Goal: Task Accomplishment & Management: Manage account settings

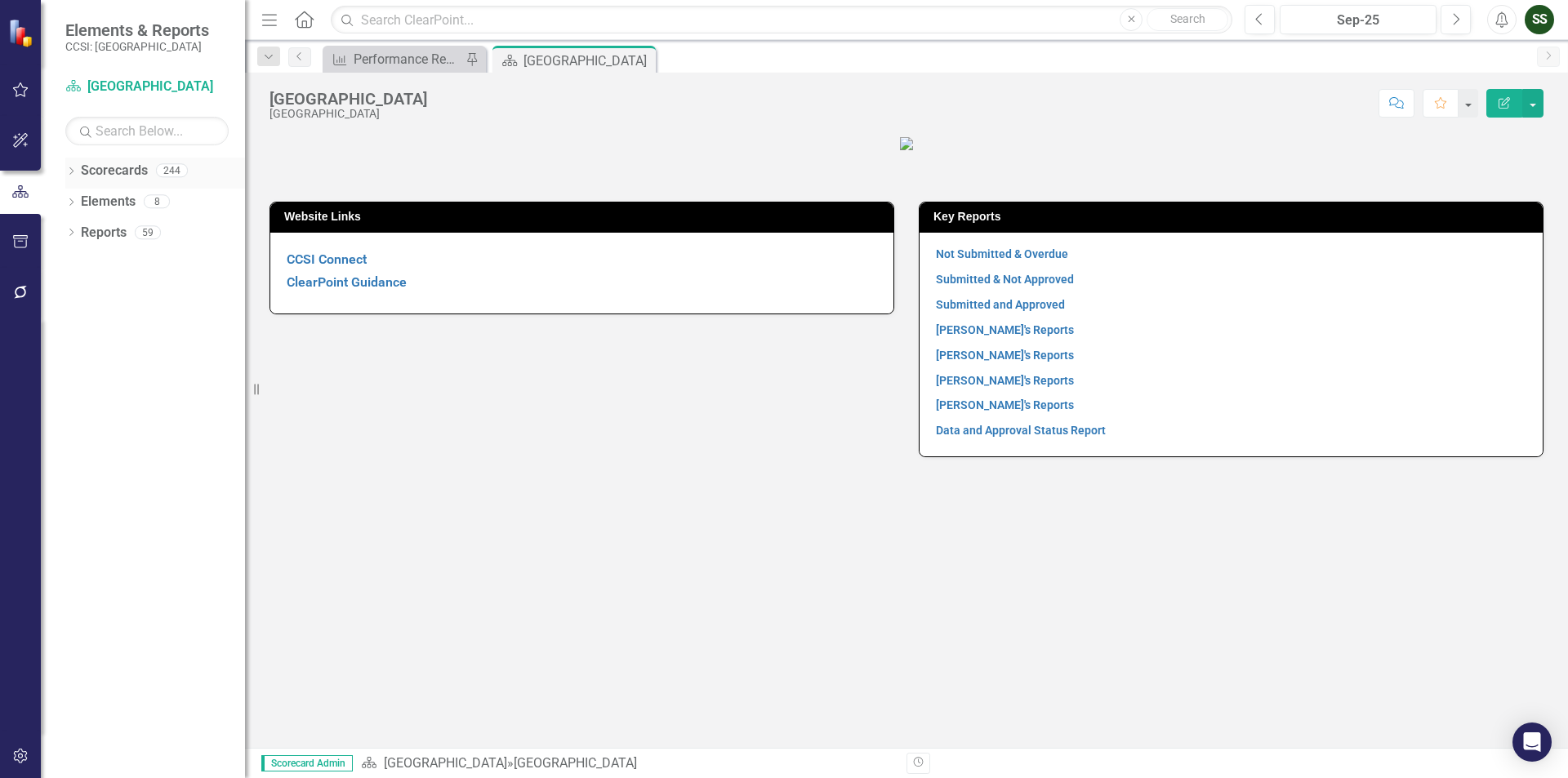
click at [67, 172] on icon "Dropdown" at bounding box center [71, 173] width 11 height 9
click at [80, 195] on div "Dropdown" at bounding box center [79, 202] width 12 height 14
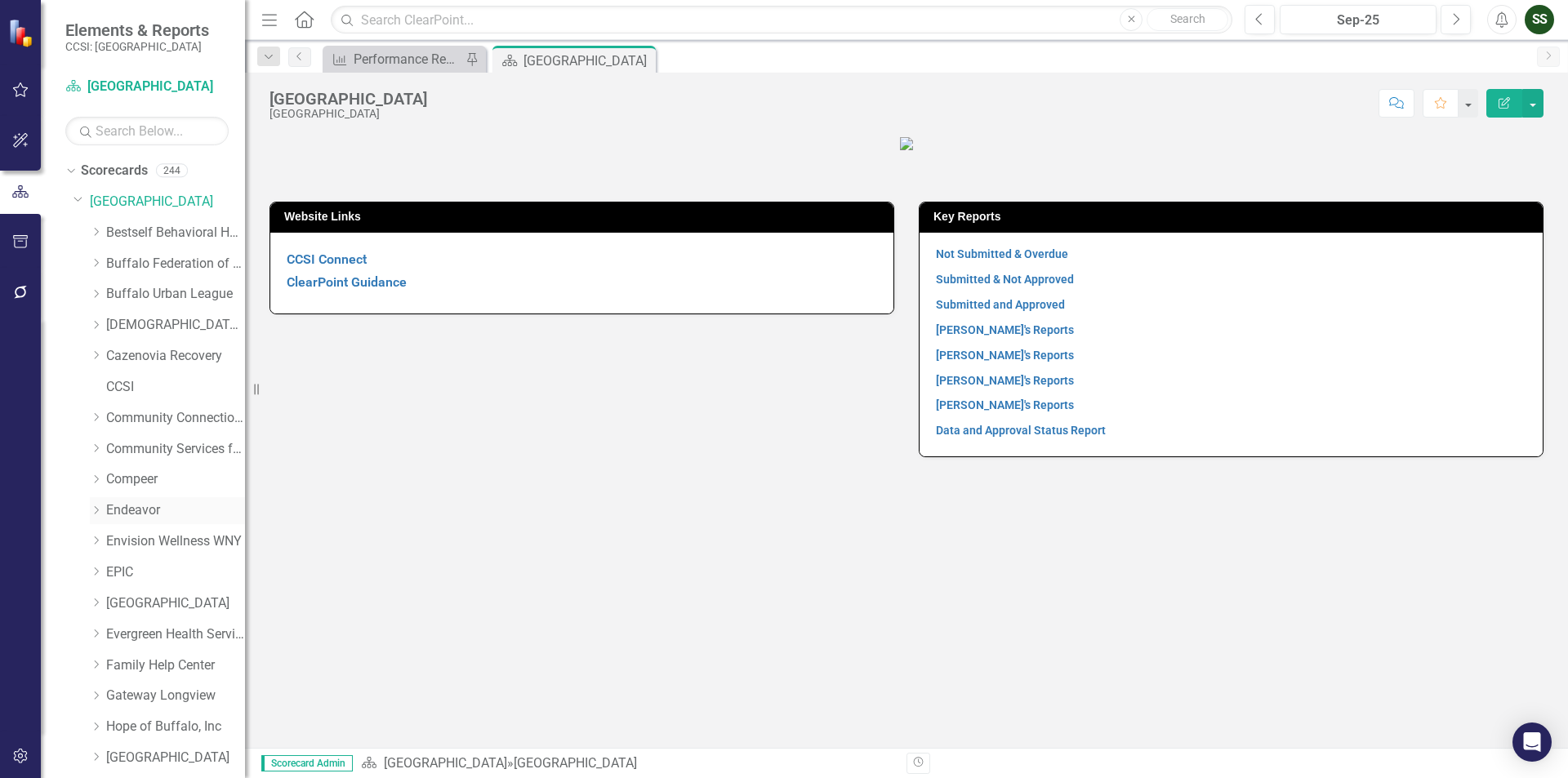
click at [146, 506] on link "Endeavor" at bounding box center [175, 511] width 139 height 19
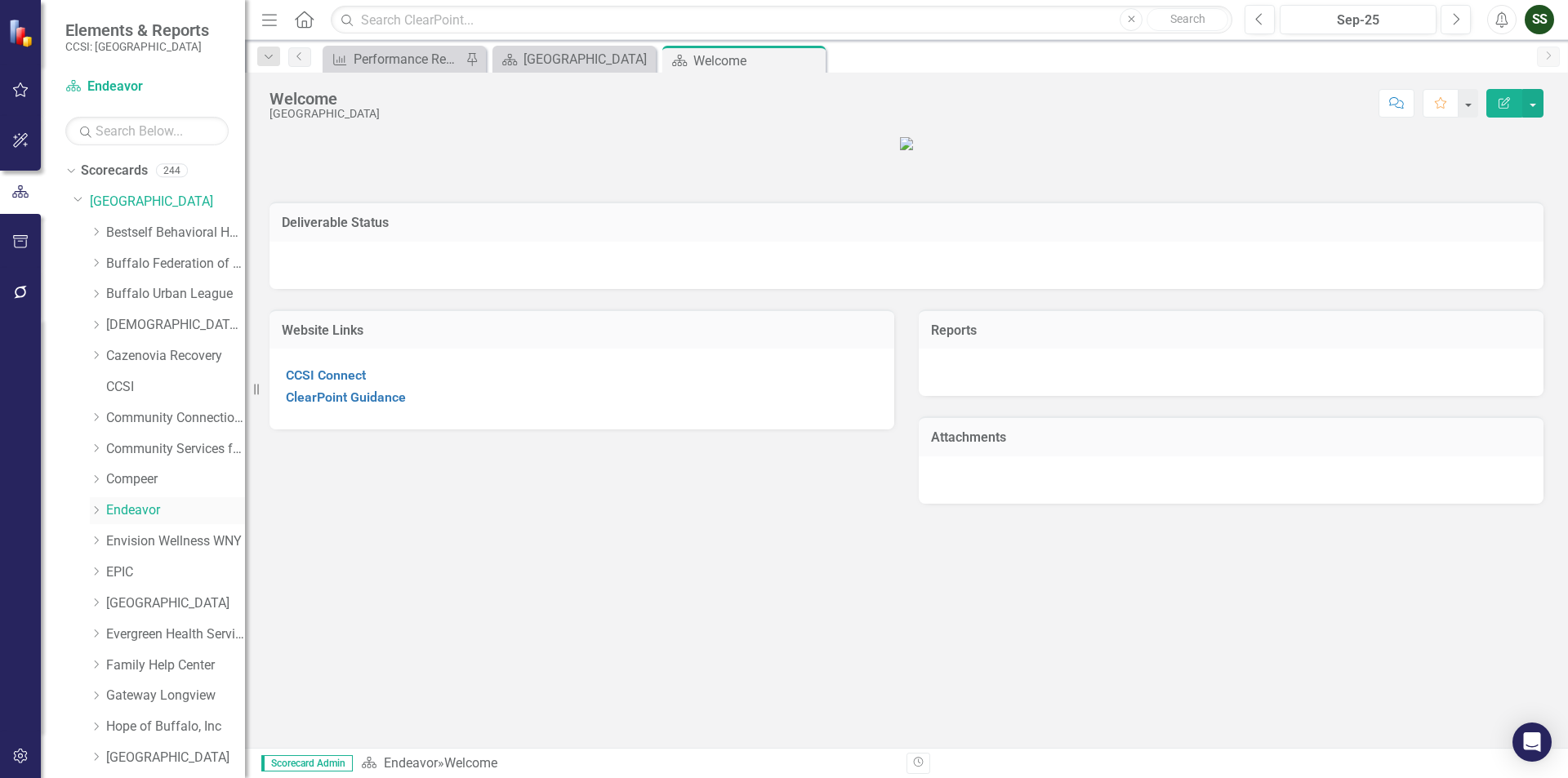
click at [96, 514] on icon "Dropdown" at bounding box center [96, 509] width 12 height 10
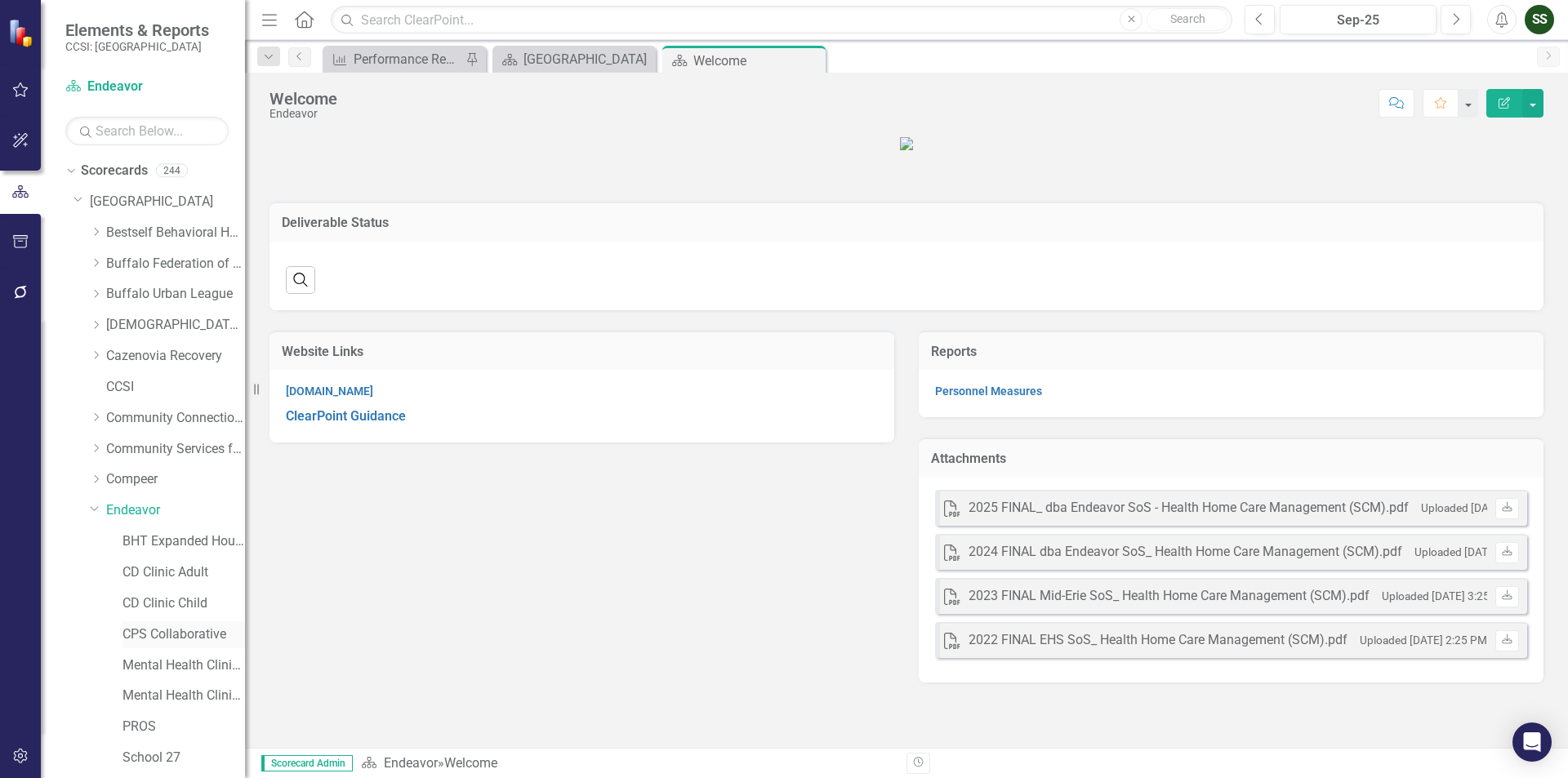
click at [143, 632] on link "CPS Collaborative" at bounding box center [183, 635] width 122 height 19
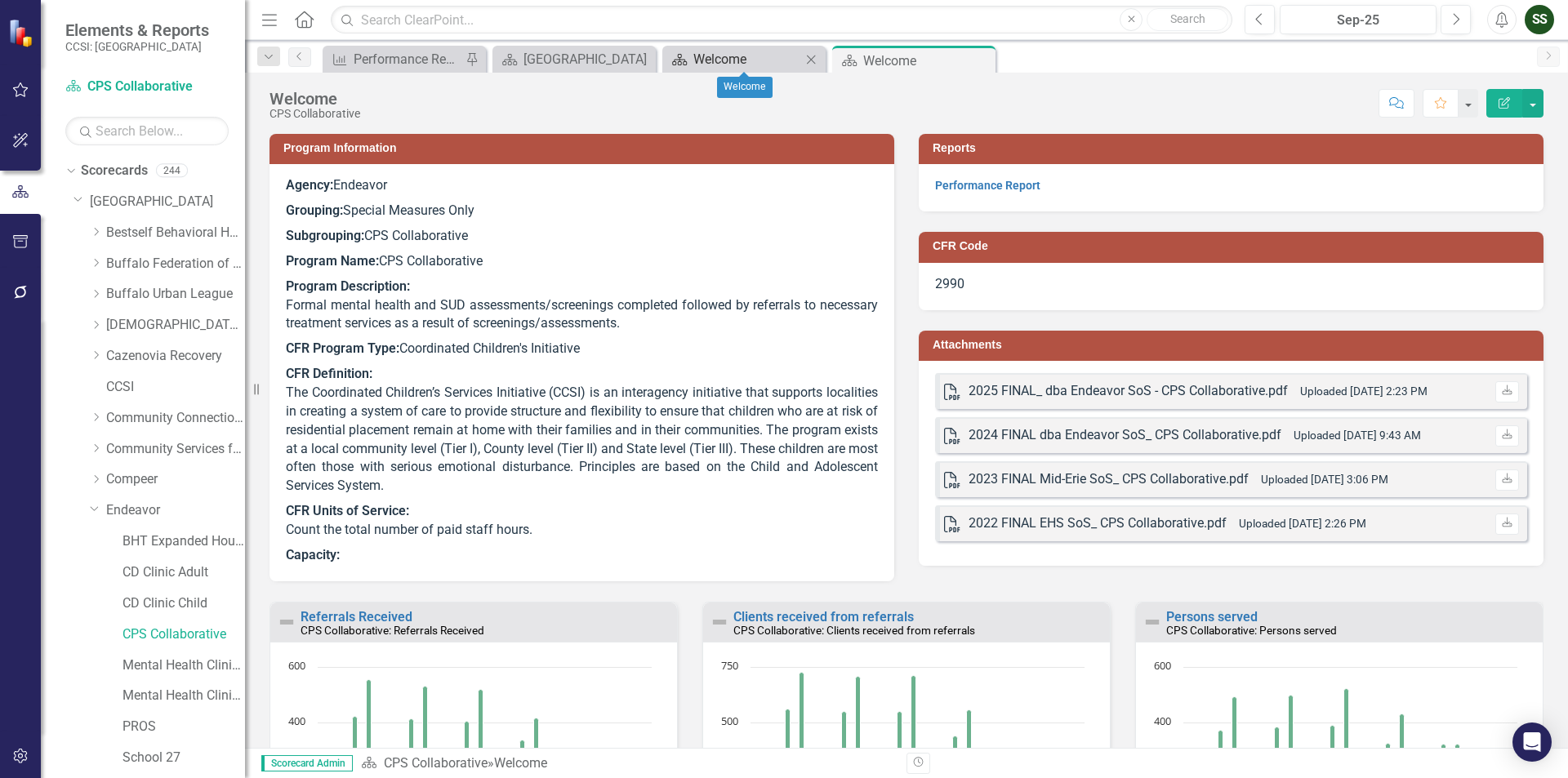
click at [754, 59] on div "Welcome" at bounding box center [748, 58] width 108 height 20
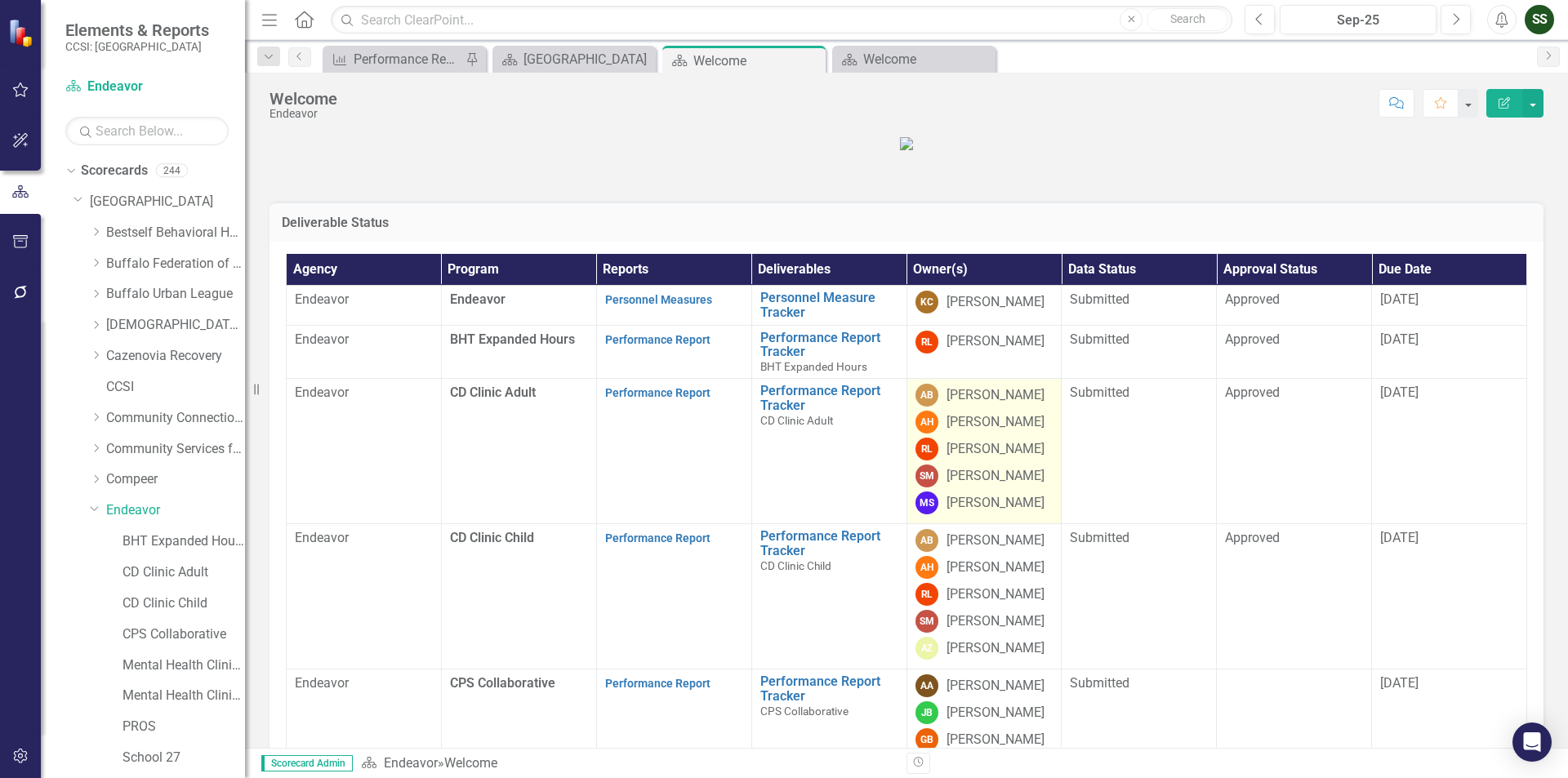
click at [1006, 524] on td "AB [PERSON_NAME] AH [PERSON_NAME] [PERSON_NAME] SM [PERSON_NAME] [PERSON_NAME]" at bounding box center [984, 451] width 155 height 146
click at [1037, 488] on div "SM [PERSON_NAME]" at bounding box center [984, 476] width 138 height 23
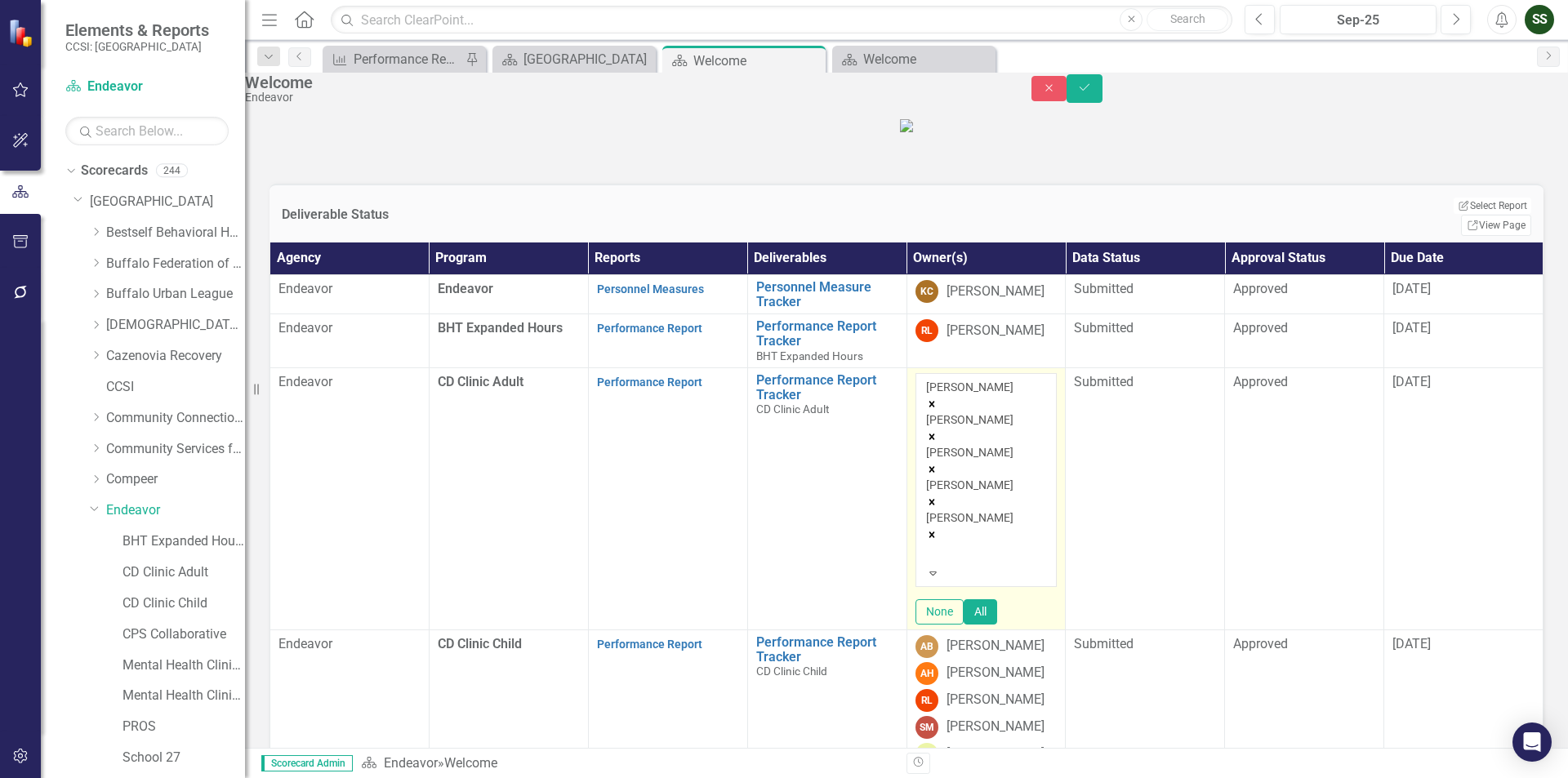
click at [930, 563] on div at bounding box center [928, 553] width 3 height 19
type input "[PERSON_NAME]"
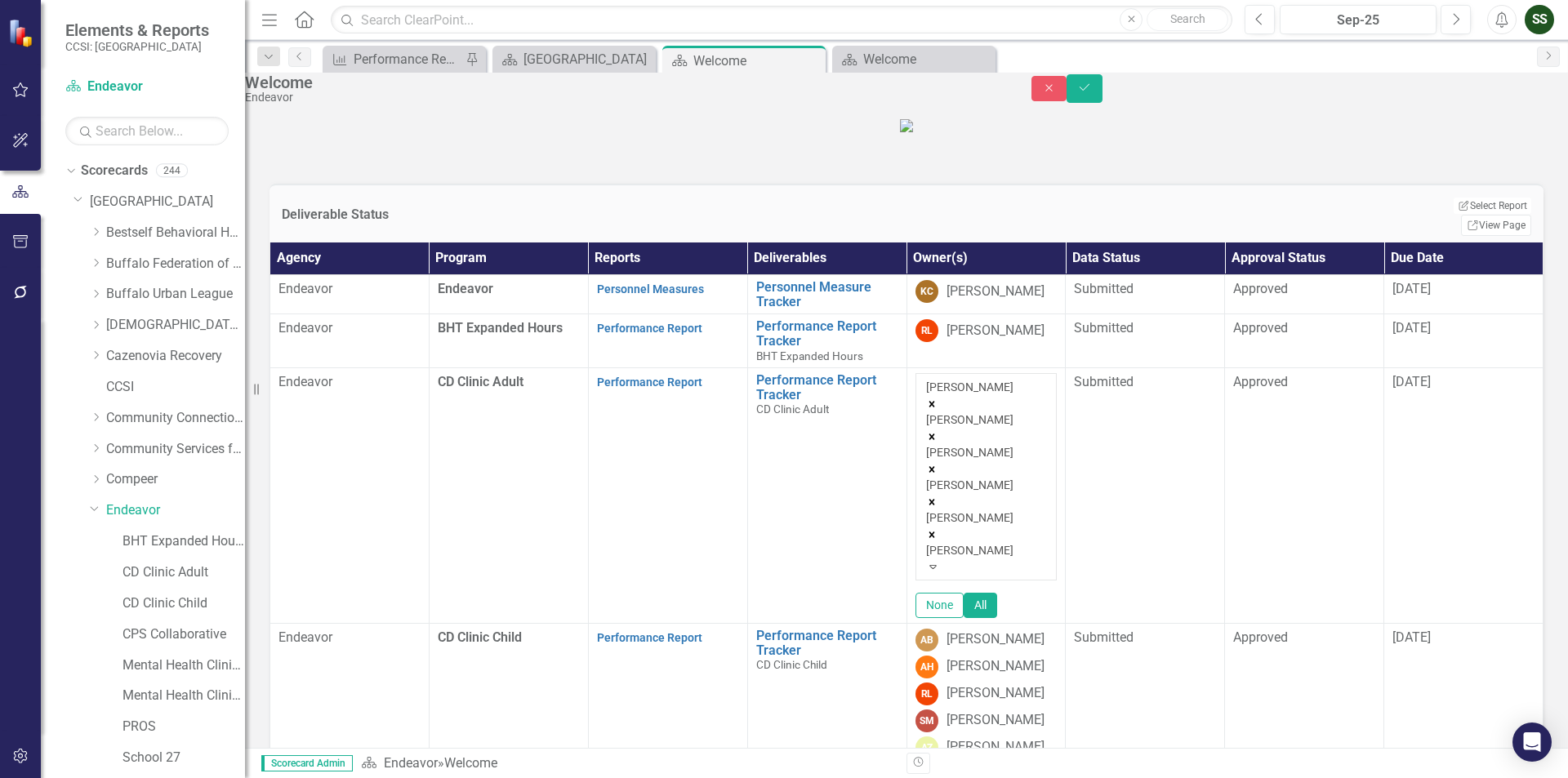
click at [213, 777] on span "[PERSON_NAME] ne [PERSON_NAME]" at bounding box center [106, 787] width 213 height 16
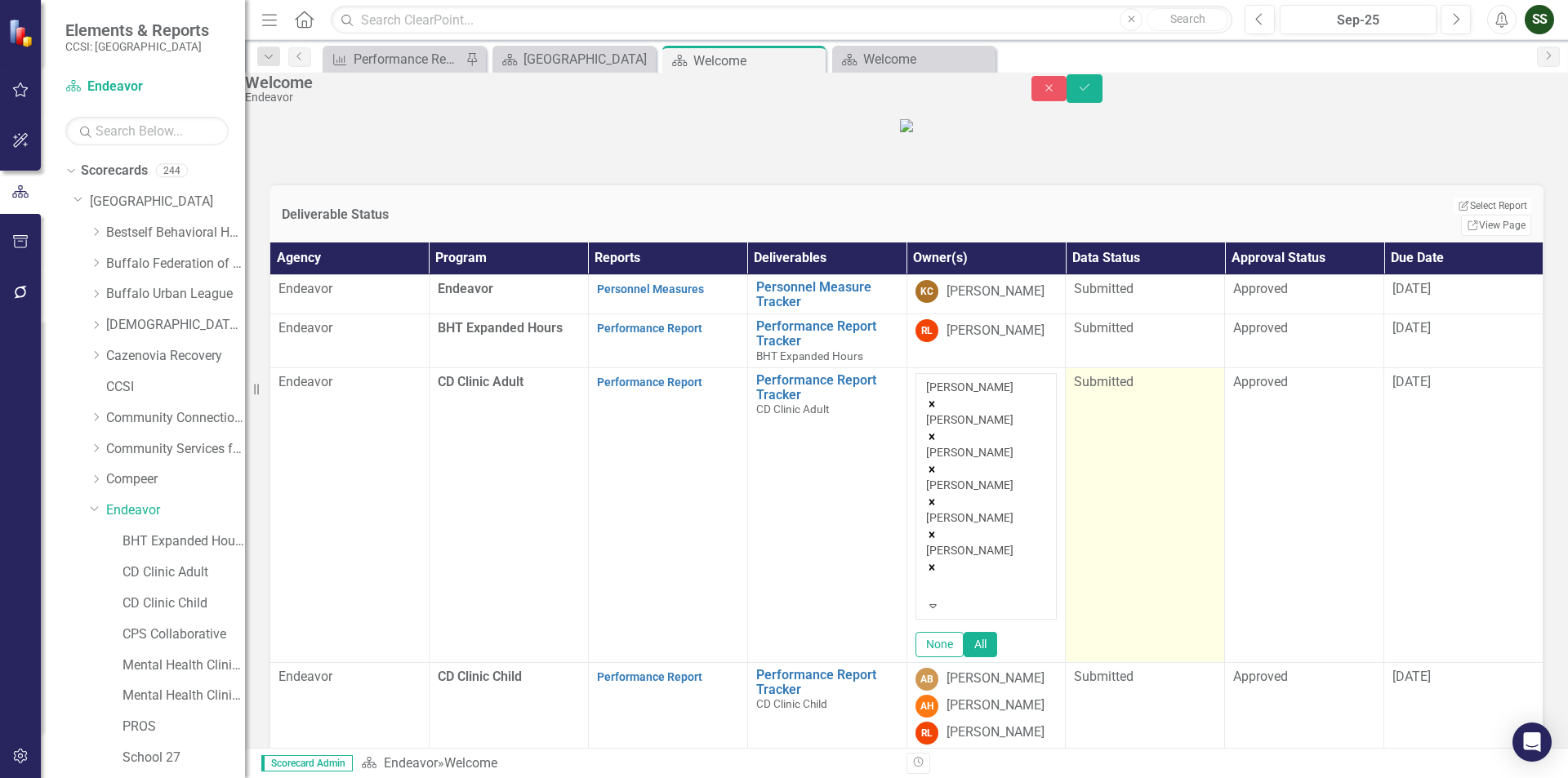
click at [1159, 658] on td "Submitted" at bounding box center [1146, 515] width 160 height 295
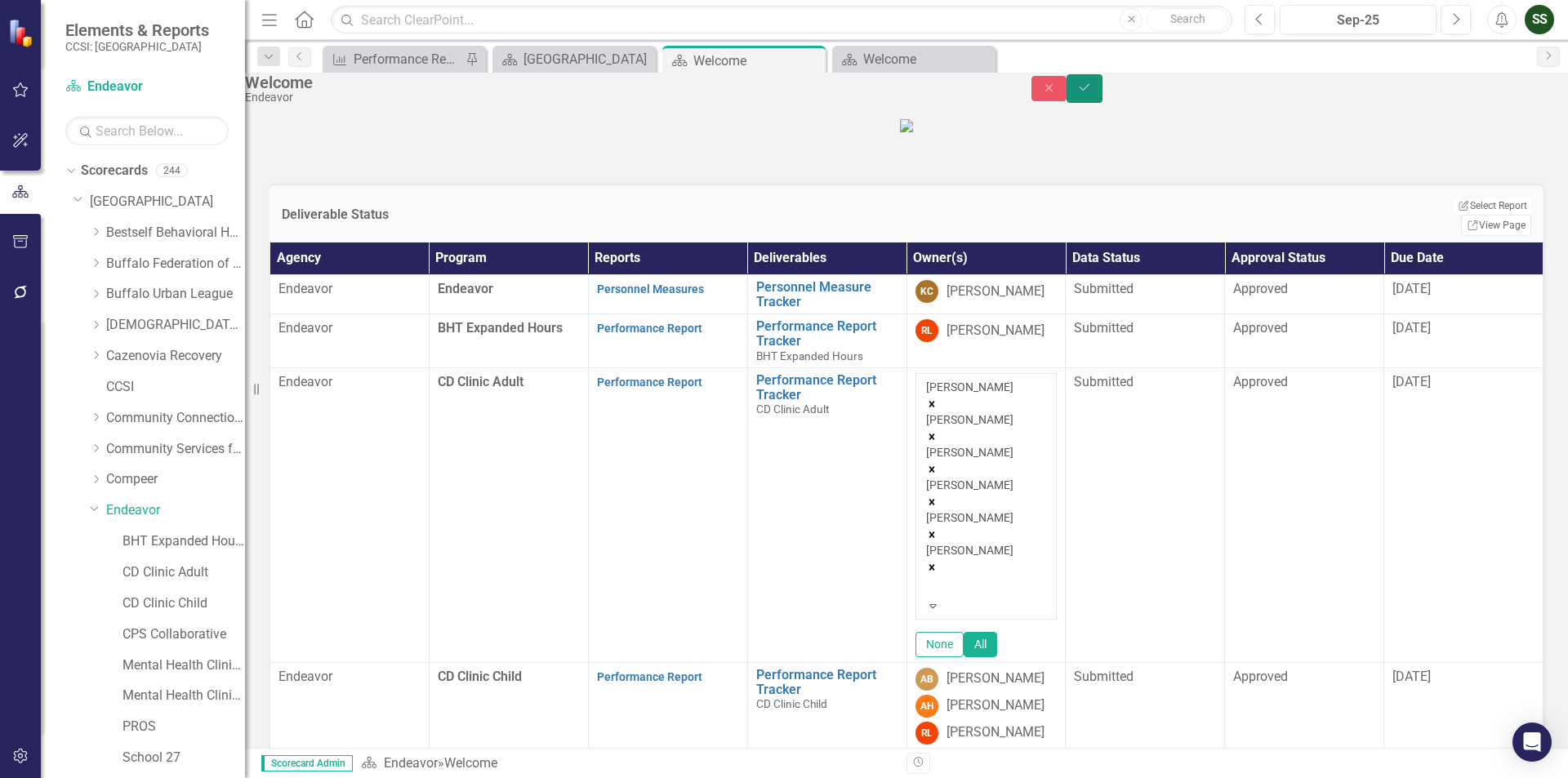
click at [1103, 87] on button "Save" at bounding box center [1084, 88] width 36 height 29
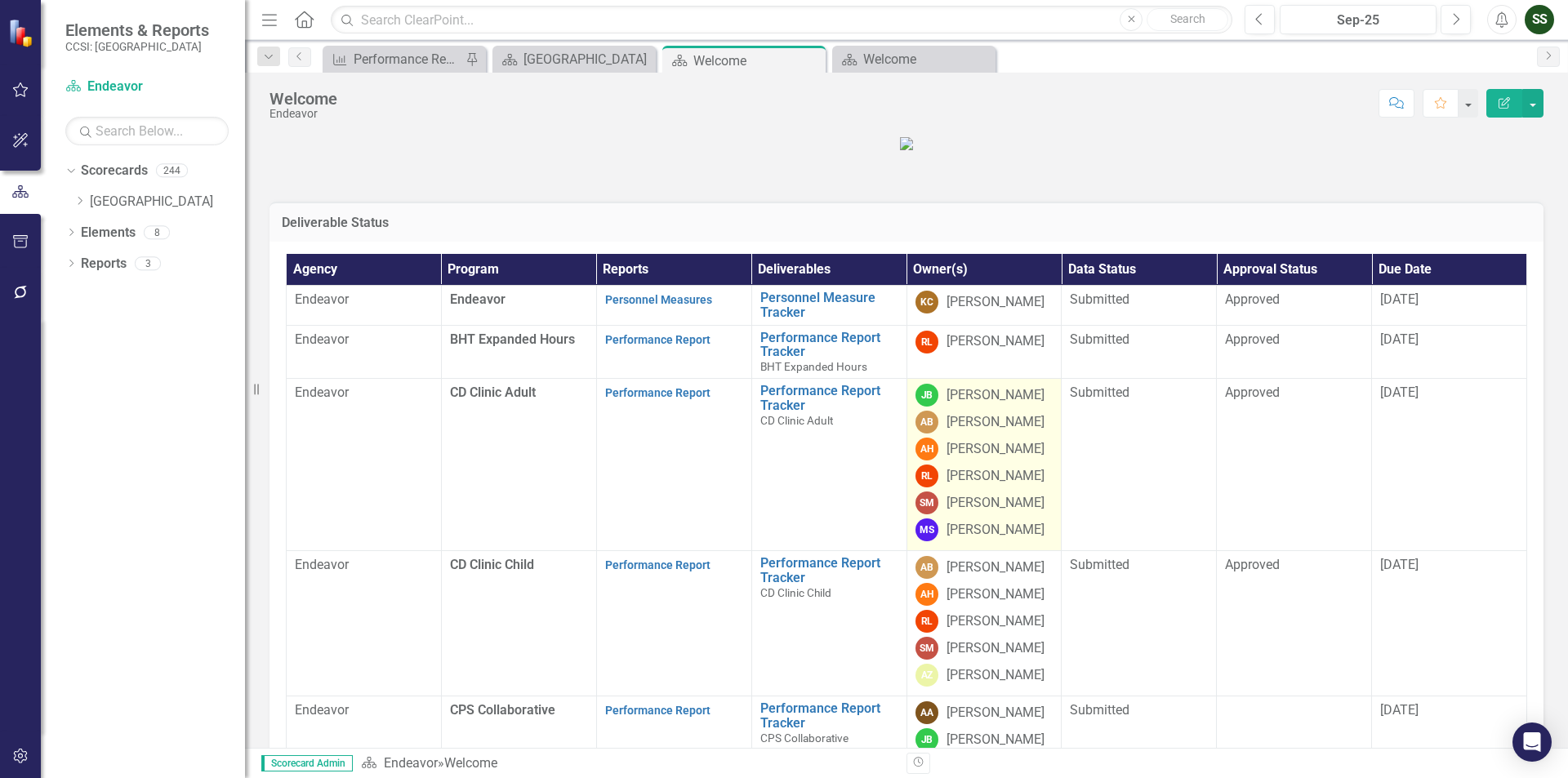
drag, startPoint x: 974, startPoint y: 477, endPoint x: 953, endPoint y: 477, distance: 21.0
click at [953, 405] on div "[PERSON_NAME]" at bounding box center [996, 396] width 98 height 19
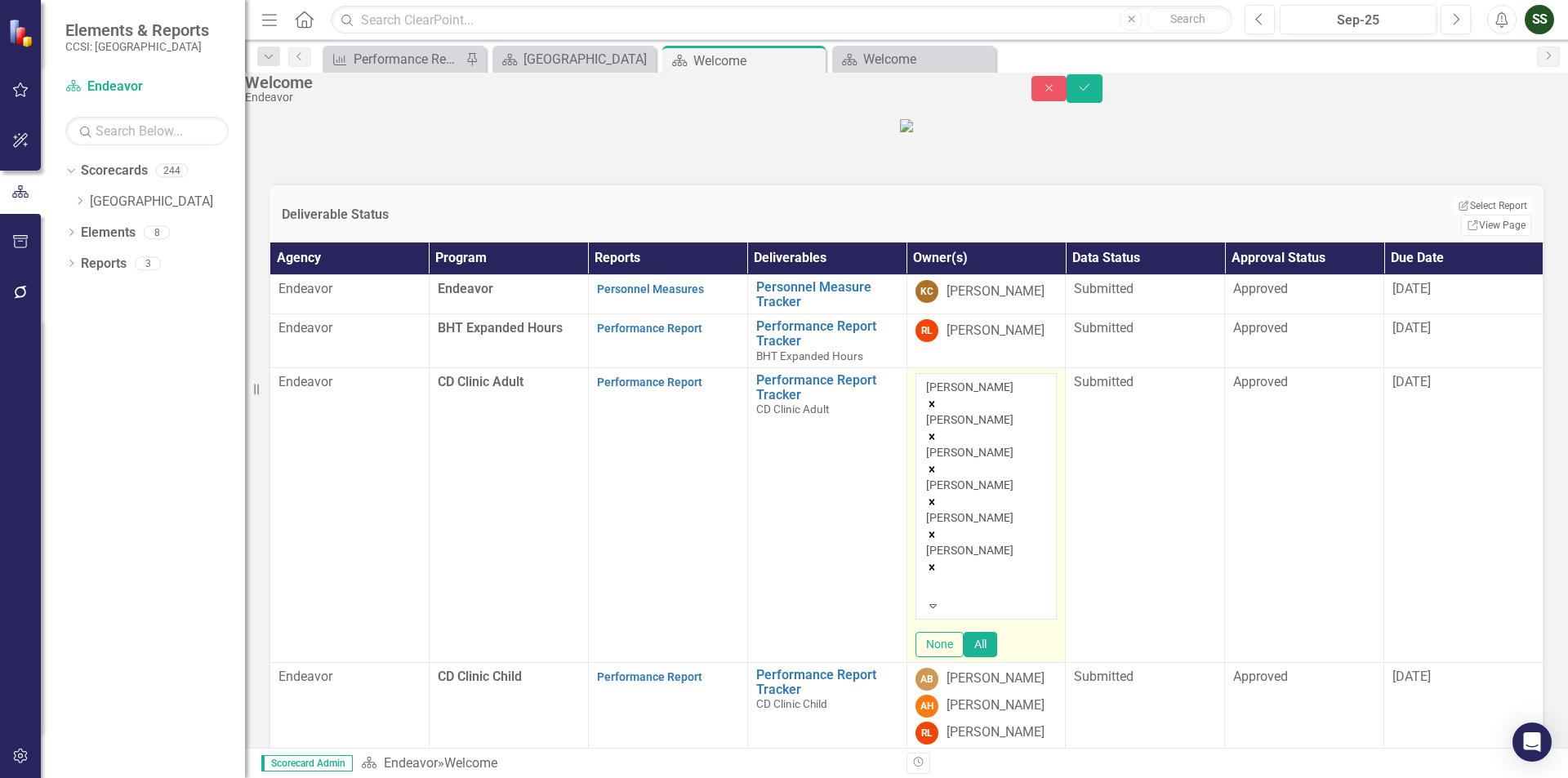
click at [938, 410] on icon "Remove Joanne Barber" at bounding box center [931, 404] width 11 height 11
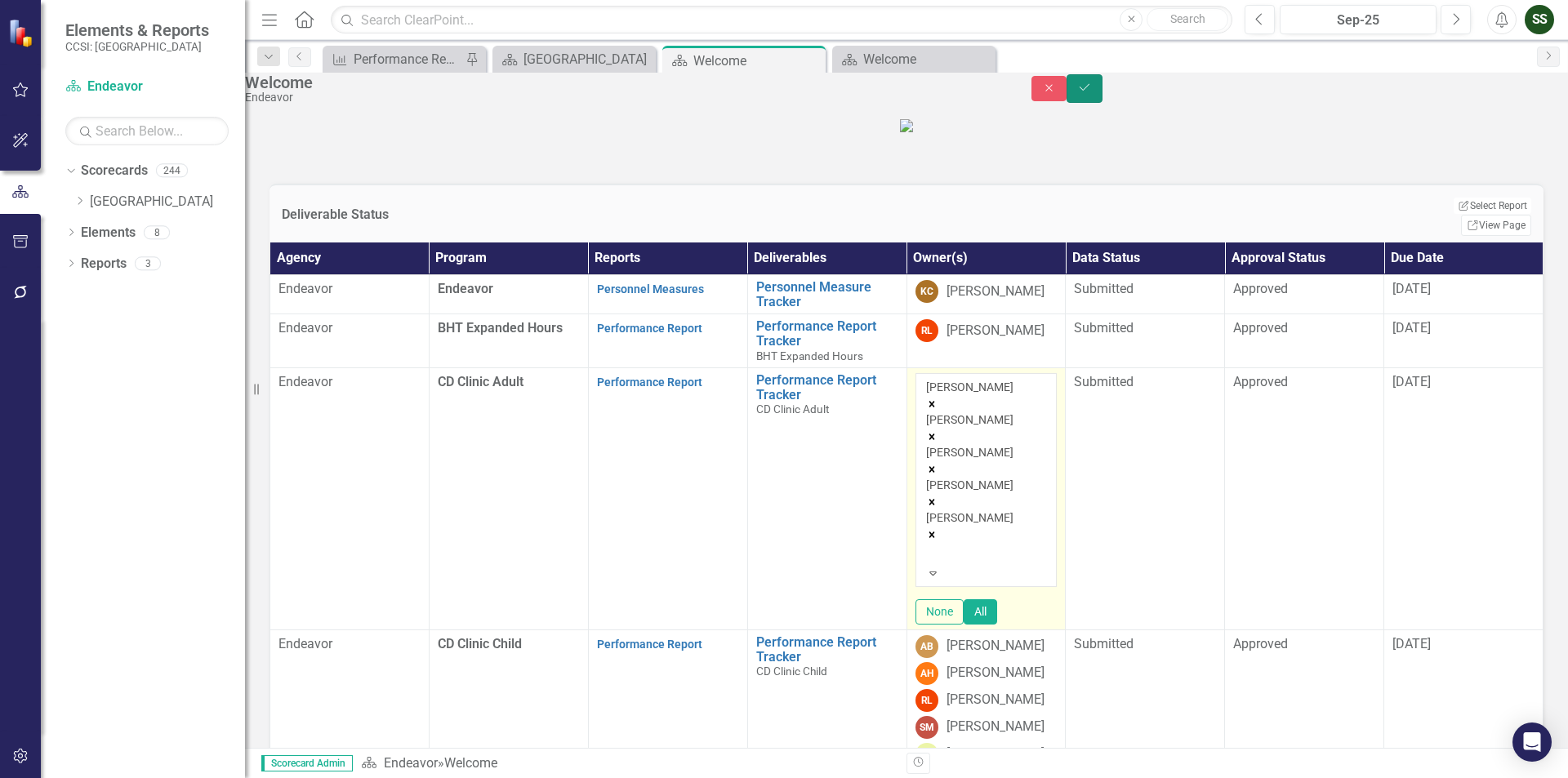
click at [1103, 83] on button "Save" at bounding box center [1084, 88] width 36 height 29
